Goal: Information Seeking & Learning: Learn about a topic

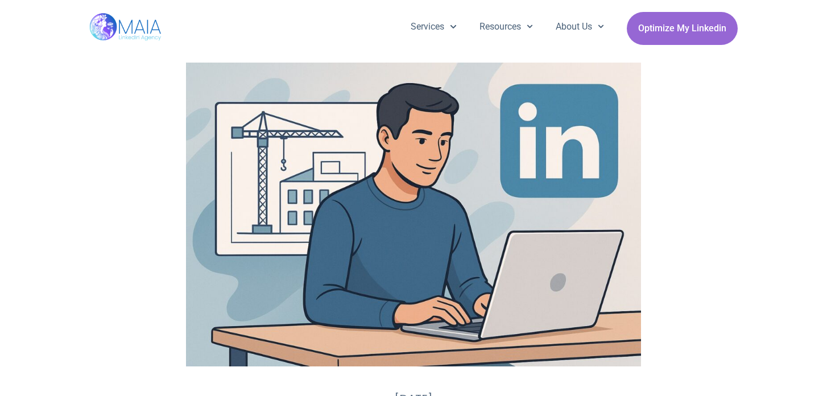
click at [530, 162] on img at bounding box center [413, 215] width 455 height 304
click at [367, 306] on img at bounding box center [413, 215] width 455 height 304
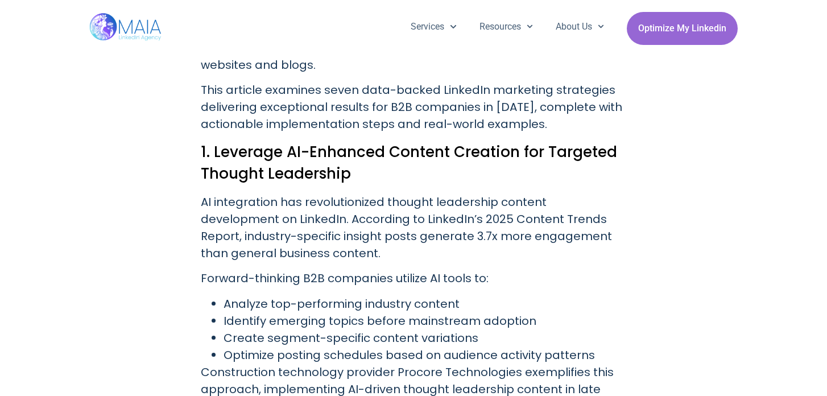
scroll to position [671, 0]
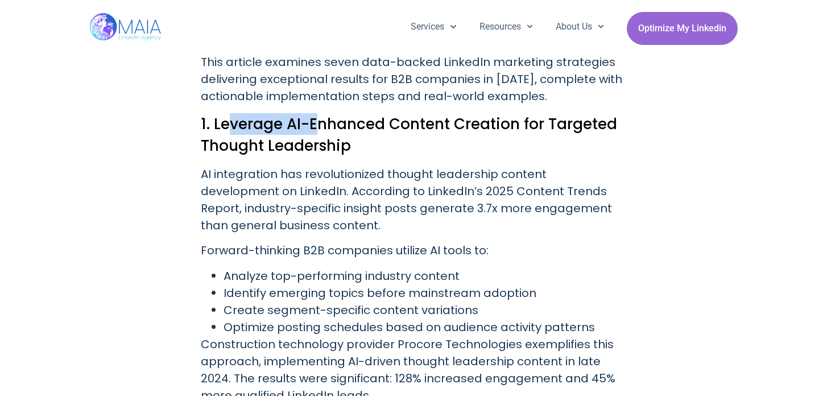
drag, startPoint x: 231, startPoint y: 126, endPoint x: 320, endPoint y: 125, distance: 88.7
click at [320, 126] on h2 "1. Leverage AI-Enhanced Content Creation for Targeted Thought Leadership" at bounding box center [413, 134] width 425 height 43
click at [320, 125] on h2 "1. Leverage AI-Enhanced Content Creation for Targeted Thought Leadership" at bounding box center [413, 134] width 425 height 43
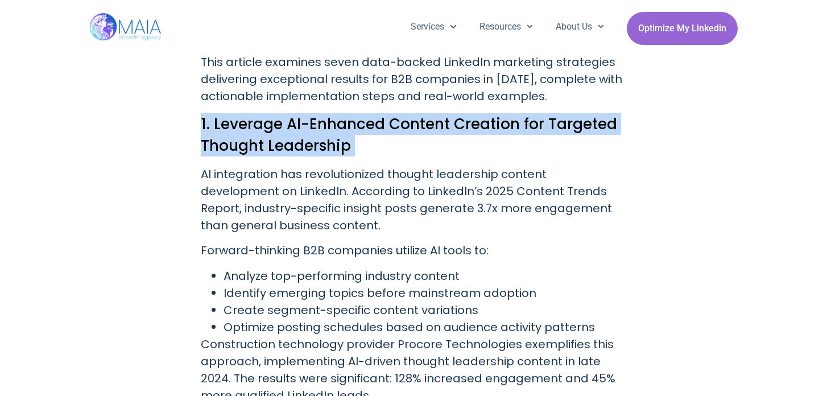
click at [320, 125] on h2 "1. Leverage AI-Enhanced Content Creation for Targeted Thought Leadership" at bounding box center [413, 134] width 425 height 43
click at [298, 138] on h2 "1. Leverage AI-Enhanced Content Creation for Targeted Thought Leadership" at bounding box center [413, 134] width 425 height 43
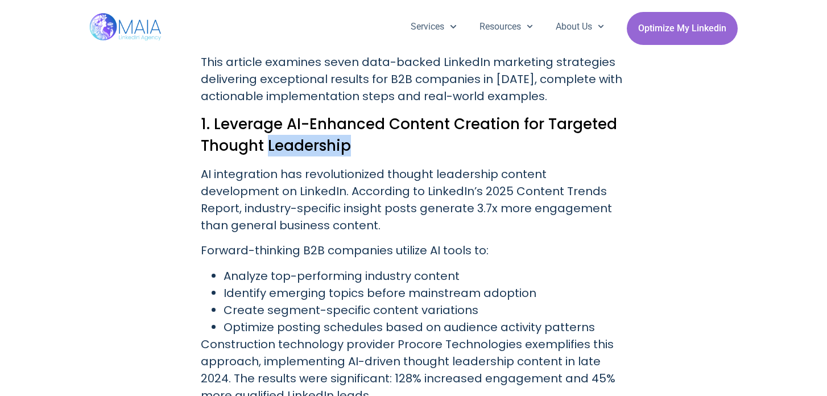
click at [298, 138] on h2 "1. Leverage AI-Enhanced Content Creation for Targeted Thought Leadership" at bounding box center [413, 134] width 425 height 43
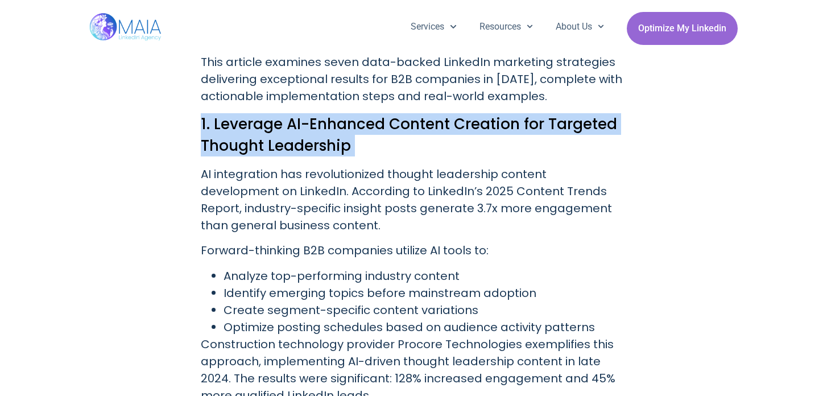
click at [298, 138] on h2 "1. Leverage AI-Enhanced Content Creation for Targeted Thought Leadership" at bounding box center [413, 134] width 425 height 43
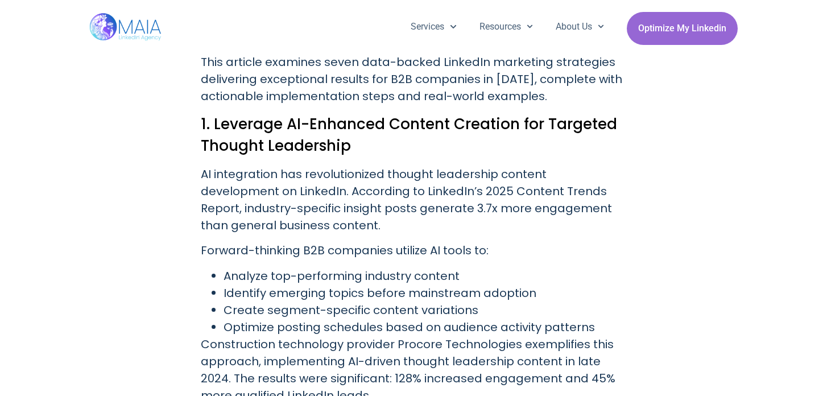
click at [264, 202] on p "AI integration has revolutionized thought leadership content development on Lin…" at bounding box center [413, 199] width 425 height 68
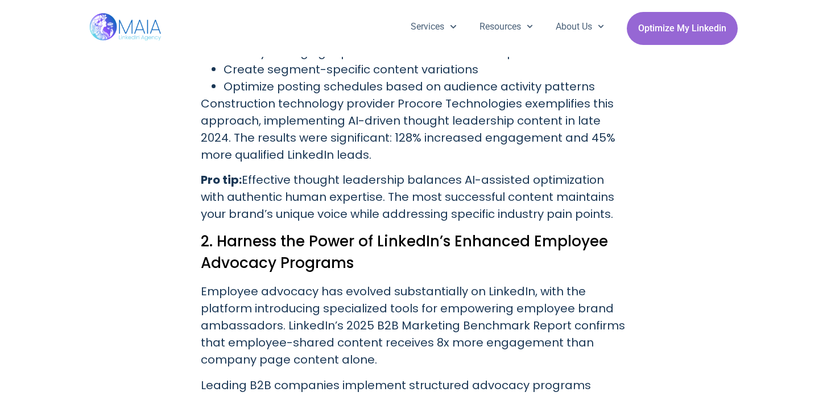
scroll to position [918, 0]
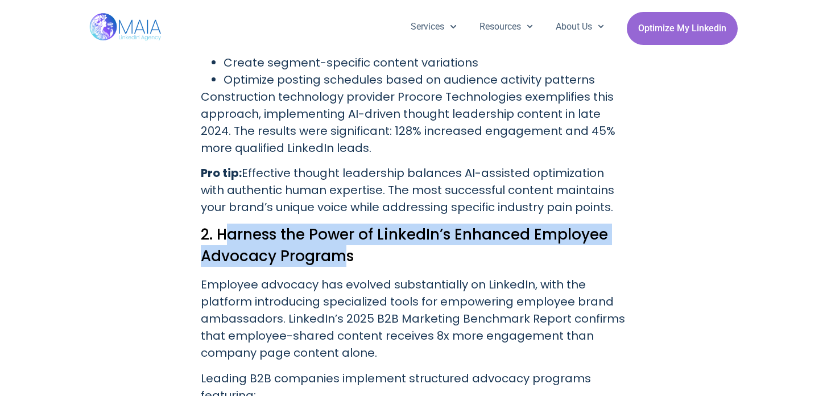
drag, startPoint x: 231, startPoint y: 235, endPoint x: 347, endPoint y: 252, distance: 117.3
click at [347, 252] on h2 "2. Harness the Power of LinkedIn’s Enhanced Employee Advocacy Programs" at bounding box center [413, 244] width 425 height 43
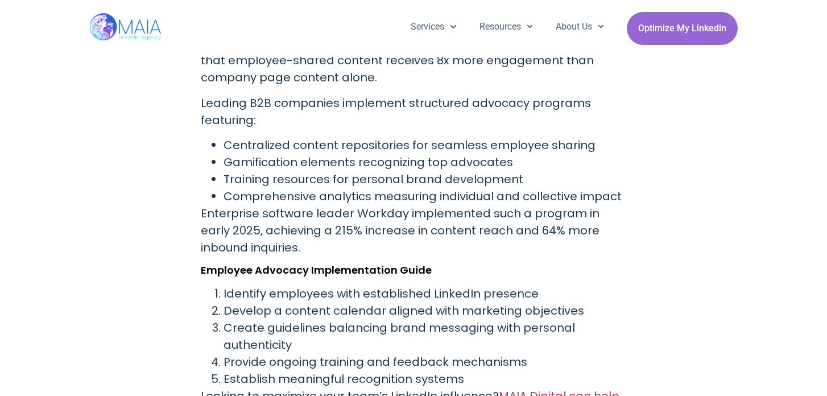
scroll to position [1194, 0]
